Goal: Information Seeking & Learning: Learn about a topic

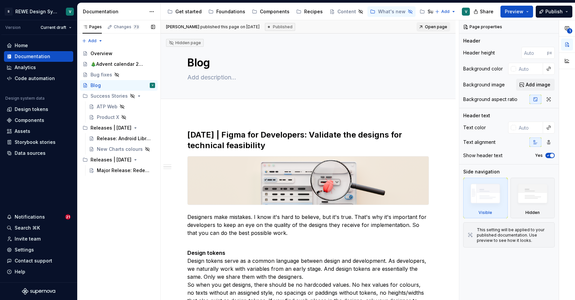
scroll to position [503, 0]
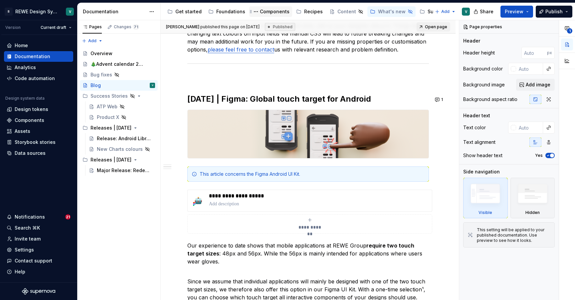
click at [260, 12] on div "Components" at bounding box center [275, 11] width 30 height 7
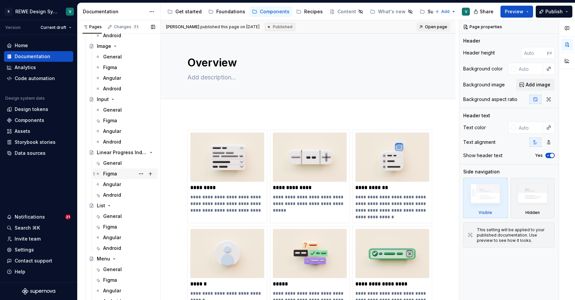
scroll to position [1626, 0]
click at [112, 214] on div "General" at bounding box center [112, 216] width 19 height 7
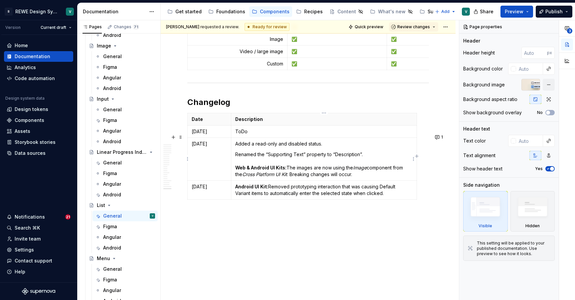
scroll to position [4440, 0]
type textarea "*"
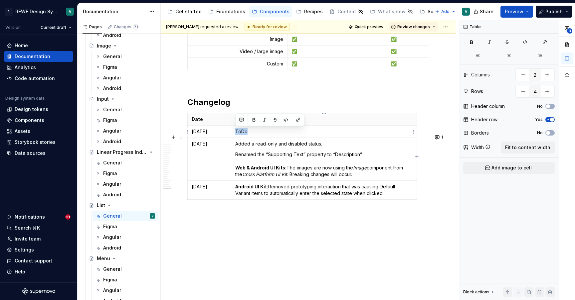
drag, startPoint x: 254, startPoint y: 133, endPoint x: 236, endPoint y: 132, distance: 17.7
click at [236, 132] on p "ToDo" at bounding box center [323, 131] width 177 height 7
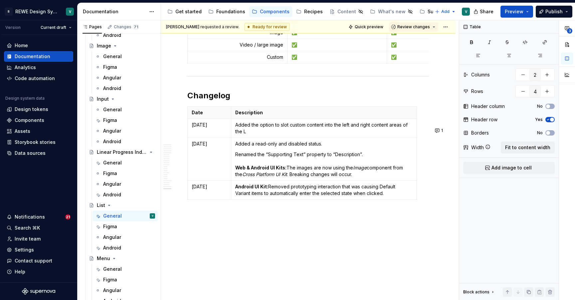
type textarea "*"
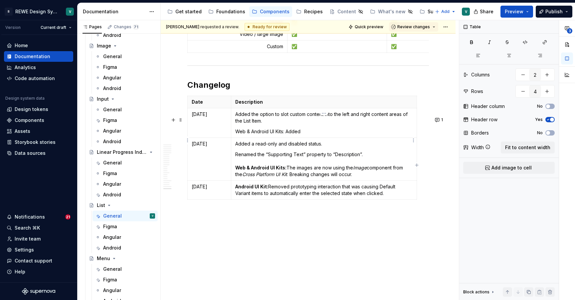
click at [345, 124] on p "Added the option to slot custom content into the left and right content areas o…" at bounding box center [323, 117] width 177 height 13
click at [373, 124] on p "Added the option to slot custom content into the leading and right content area…" at bounding box center [323, 117] width 177 height 13
click at [348, 124] on p "Added the option to slot custom content into the leading and trailing content a…" at bounding box center [323, 117] width 177 height 13
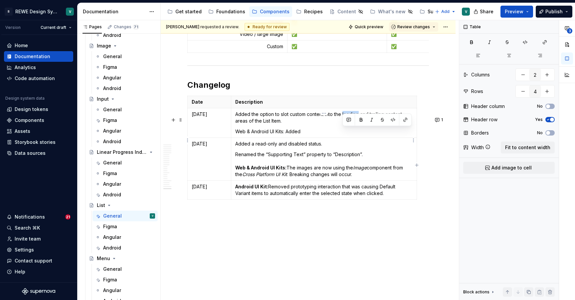
click at [348, 124] on p "Added the option to slot custom content into the leading and trailing content a…" at bounding box center [323, 117] width 177 height 13
click at [247, 124] on p "Added the option to slot custom content into the decorator and trailing content…" at bounding box center [323, 117] width 177 height 13
click at [306, 135] on p "Web & Android UI Kits: Added" at bounding box center [323, 131] width 177 height 7
click at [283, 135] on p "Web & Android UI Kits: Added" at bounding box center [323, 131] width 177 height 7
click at [310, 135] on p "Web & Android UI Kits: Added" at bounding box center [323, 131] width 177 height 7
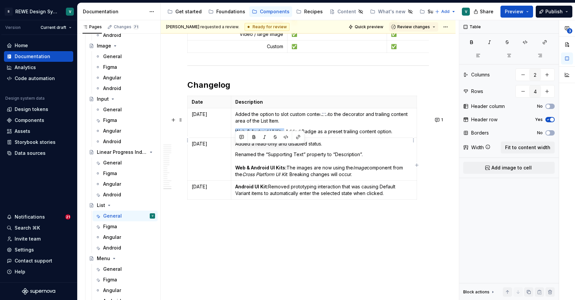
drag, startPoint x: 285, startPoint y: 148, endPoint x: 236, endPoint y: 149, distance: 49.6
click at [236, 135] on p "Web & Android UI Kits: Added Badge as a preset trailing content option." at bounding box center [323, 131] width 177 height 7
click at [253, 136] on button "button" at bounding box center [253, 137] width 9 height 9
click at [331, 138] on td "Added the option to slot custom content into the decorator and trailing content…" at bounding box center [324, 123] width 186 height 30
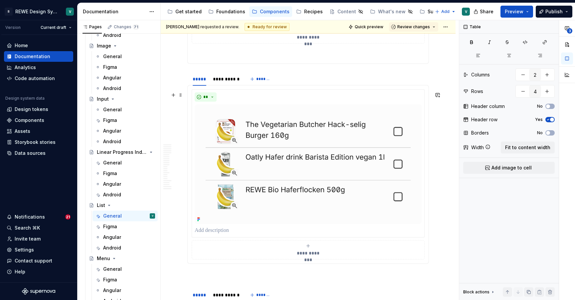
scroll to position [634, 0]
